Goal: Navigation & Orientation: Understand site structure

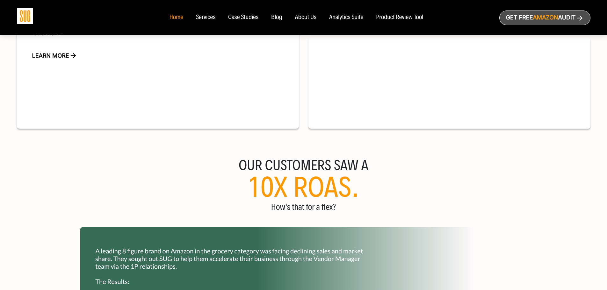
scroll to position [425, 0]
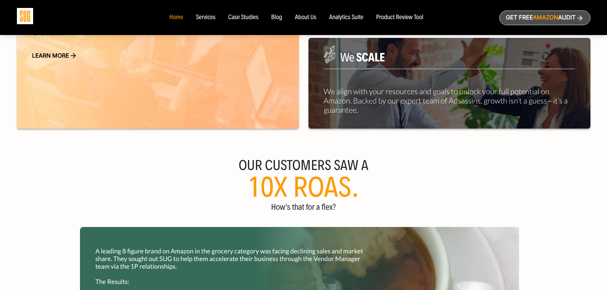
click at [203, 18] on div "Services" at bounding box center [205, 17] width 19 height 7
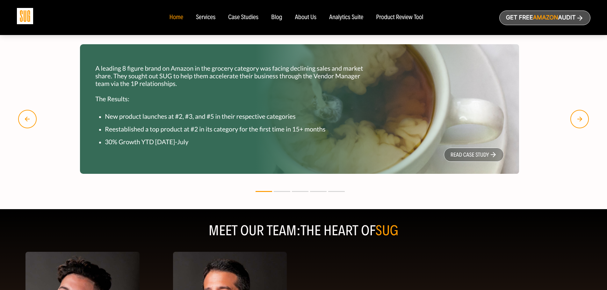
scroll to position [744, 0]
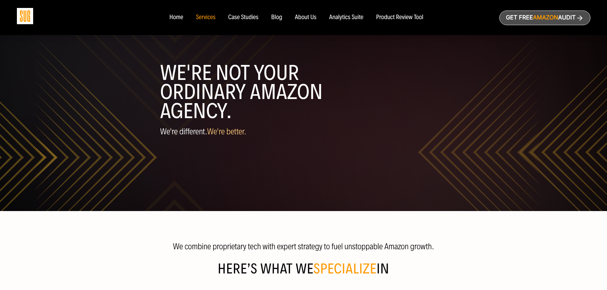
click at [236, 21] on nav "Home Services Case Studies Blog About Us" at bounding box center [303, 17] width 281 height 35
click at [236, 19] on div "Case Studies" at bounding box center [243, 17] width 30 height 7
click at [301, 18] on div "About Us" at bounding box center [306, 17] width 22 height 7
